Goal: Find specific page/section: Find specific page/section

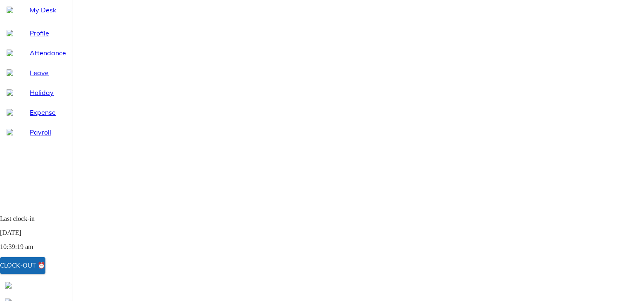
type input "mehe"
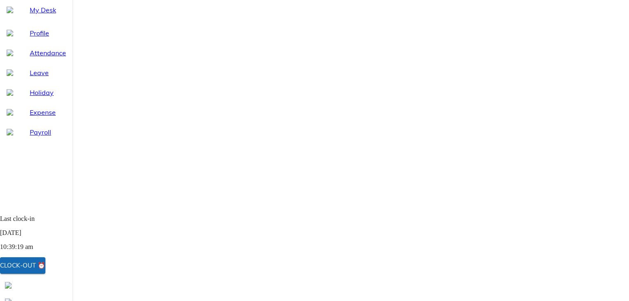
type input "san"
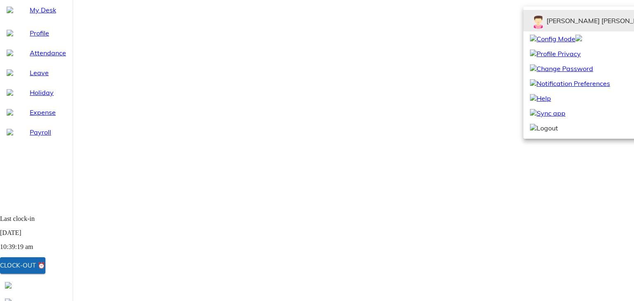
click at [491, 40] on div at bounding box center [317, 150] width 634 height 301
